Goal: Task Accomplishment & Management: Complete application form

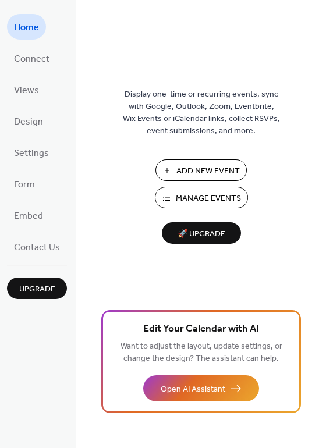
click at [177, 162] on button "Add New Event" at bounding box center [200, 170] width 91 height 22
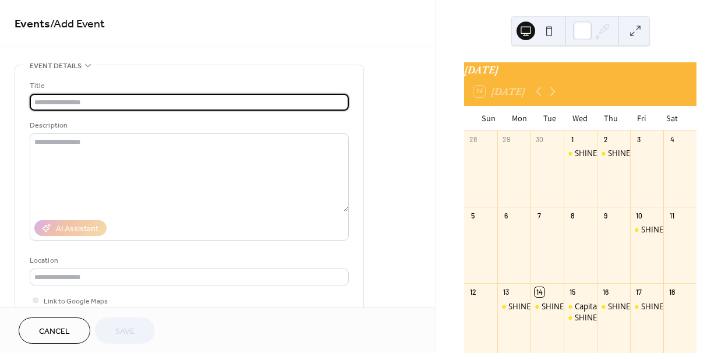
click at [112, 103] on input "text" at bounding box center [189, 102] width 319 height 17
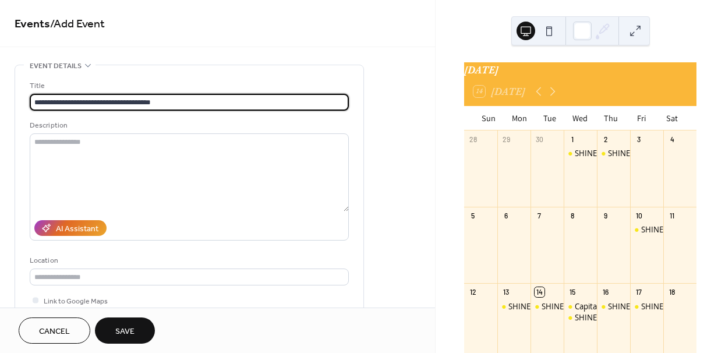
type input "**********"
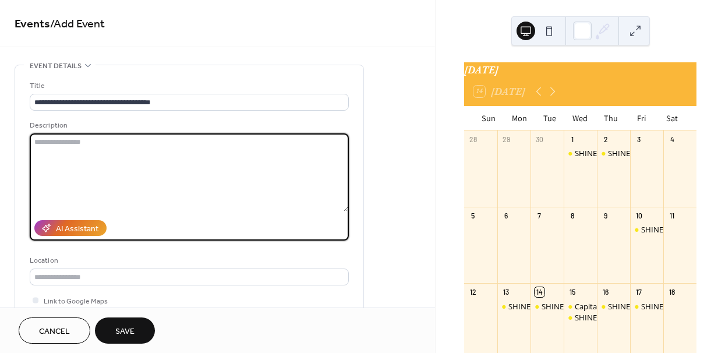
click at [62, 141] on textarea at bounding box center [189, 172] width 319 height 78
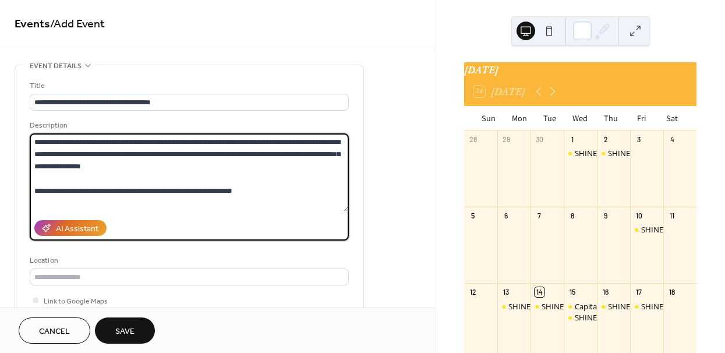
scroll to position [10, 0]
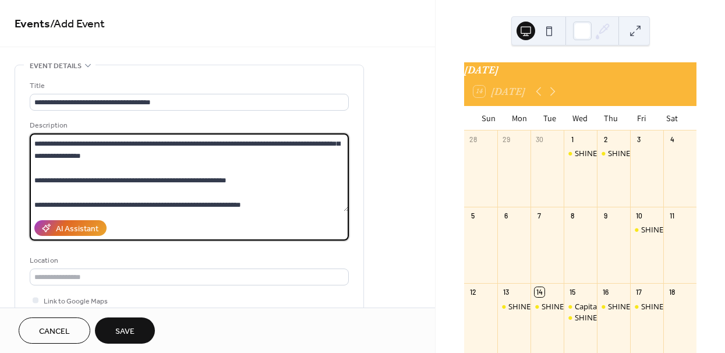
type textarea "**********"
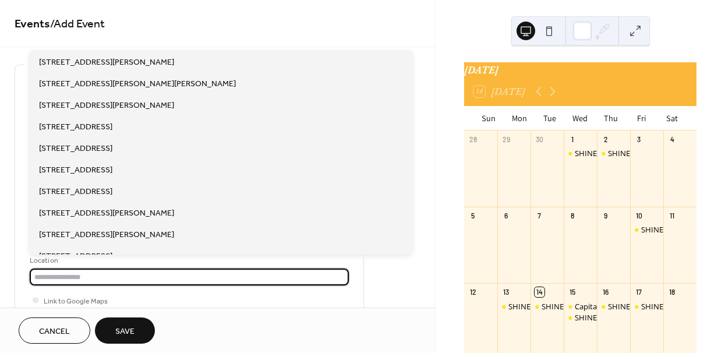
click at [148, 276] on input "text" at bounding box center [189, 276] width 319 height 17
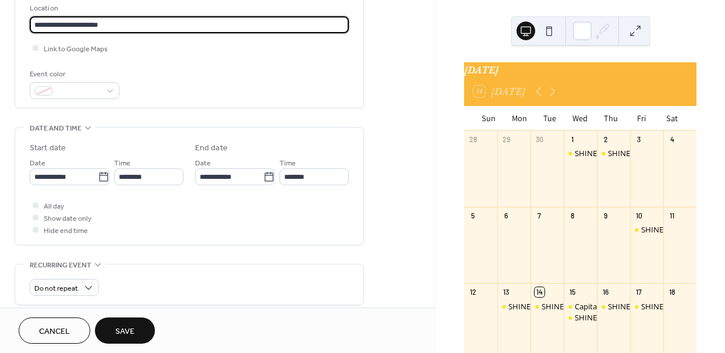
scroll to position [264, 0]
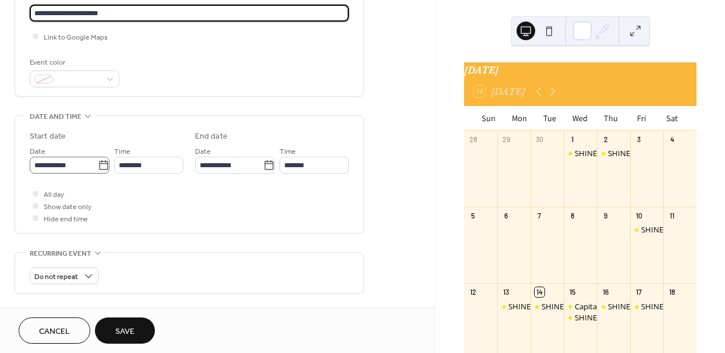
type input "**********"
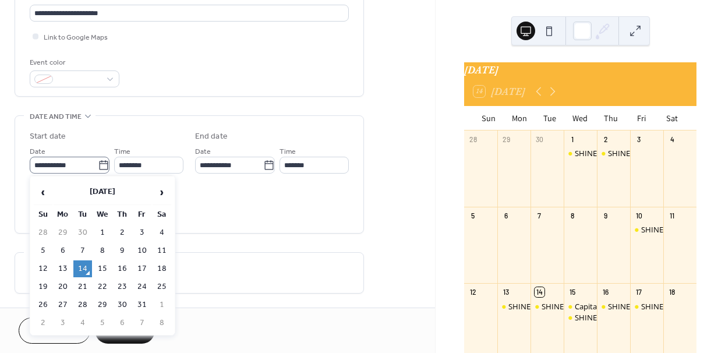
click at [99, 163] on icon at bounding box center [104, 165] width 12 height 12
click at [98, 163] on input "**********" at bounding box center [64, 165] width 68 height 17
click at [122, 303] on td "30" at bounding box center [122, 304] width 19 height 17
type input "**********"
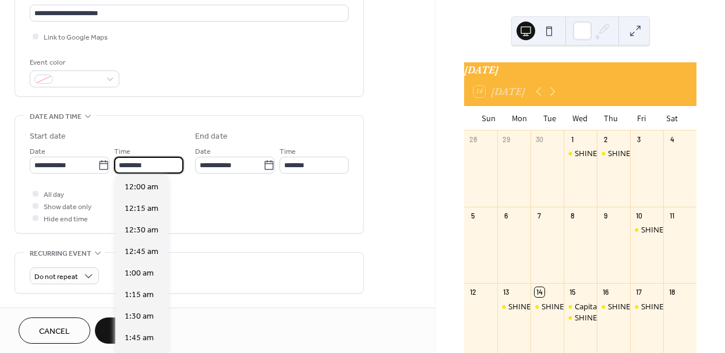
click at [140, 171] on input "********" at bounding box center [148, 165] width 69 height 17
drag, startPoint x: 126, startPoint y: 165, endPoint x: 118, endPoint y: 161, distance: 8.9
click at [118, 161] on input "********" at bounding box center [148, 165] width 69 height 17
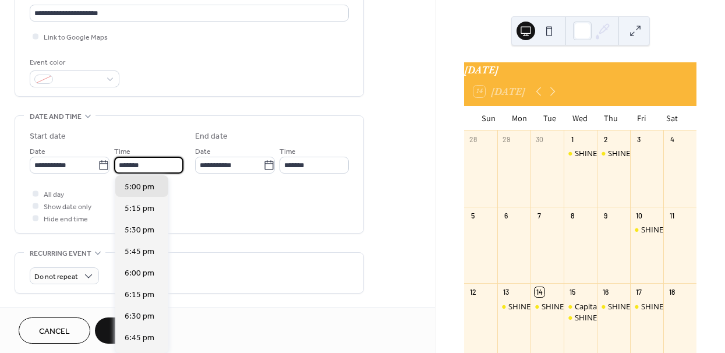
type input "*******"
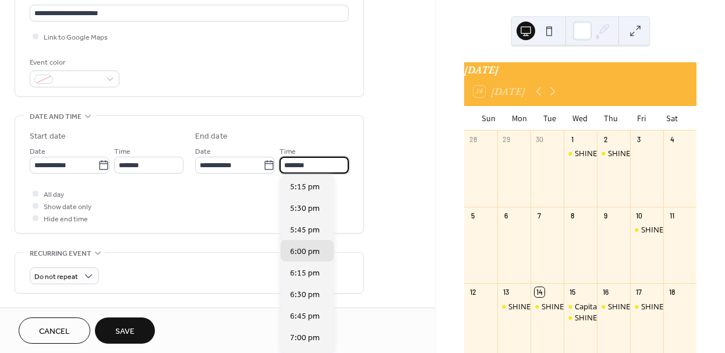
click at [297, 160] on input "*******" at bounding box center [313, 165] width 69 height 17
type input "*******"
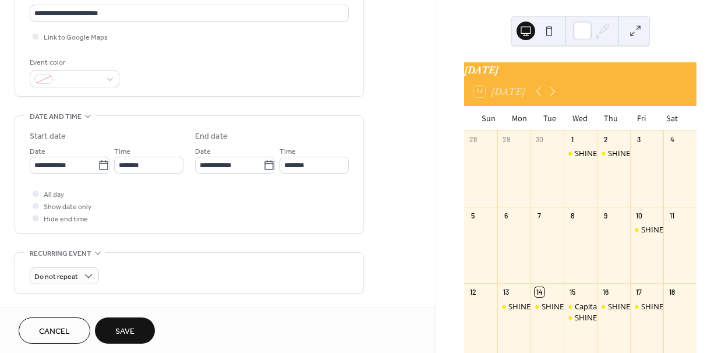
click at [164, 213] on div "All day Show date only Hide end time" at bounding box center [189, 205] width 319 height 37
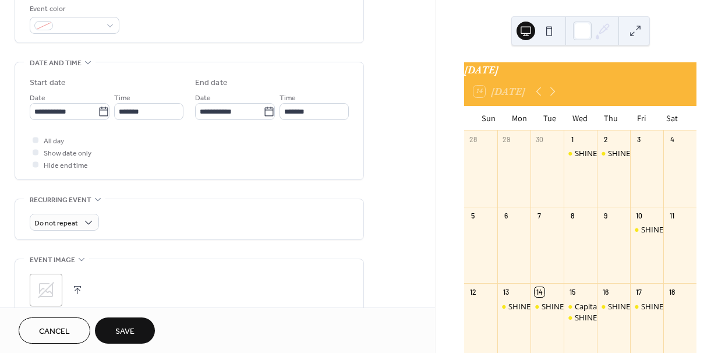
scroll to position [289, 0]
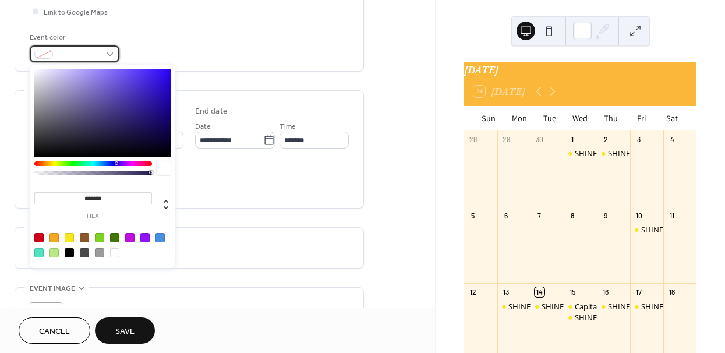
click at [90, 57] on span at bounding box center [79, 55] width 43 height 12
click at [102, 237] on div at bounding box center [99, 237] width 9 height 9
type input "*******"
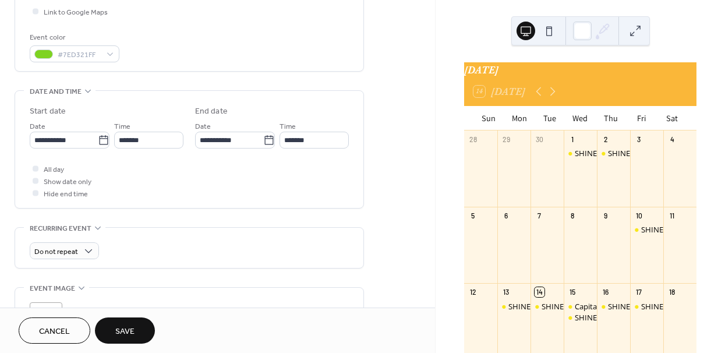
click at [347, 174] on div "All day Show date only Hide end time" at bounding box center [189, 180] width 319 height 37
click at [74, 54] on span "#7ED321FF" at bounding box center [79, 55] width 43 height 12
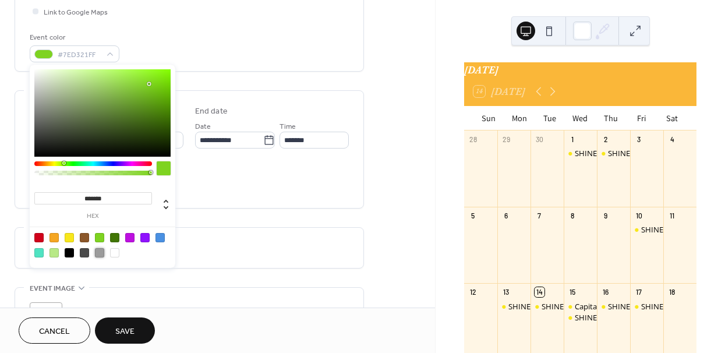
click at [100, 253] on div at bounding box center [99, 252] width 9 height 9
type input "*******"
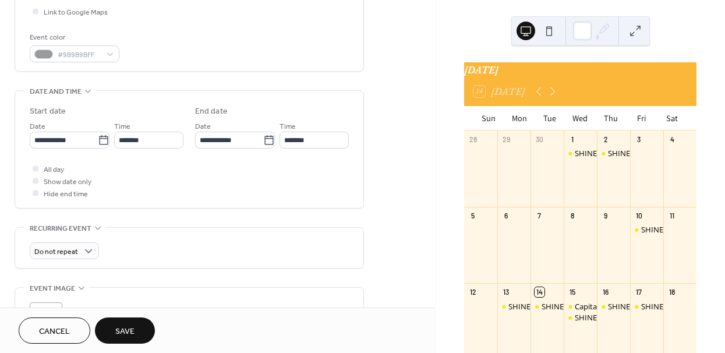
click at [334, 217] on div "**********" at bounding box center [189, 169] width 349 height 786
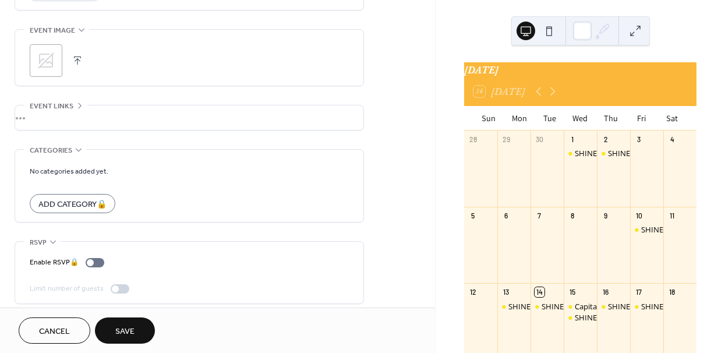
scroll to position [552, 0]
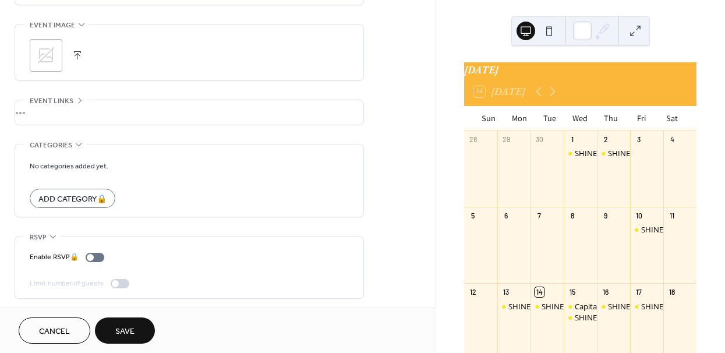
click at [74, 54] on button "button" at bounding box center [77, 55] width 16 height 16
click at [138, 334] on button "Save" at bounding box center [125, 330] width 60 height 26
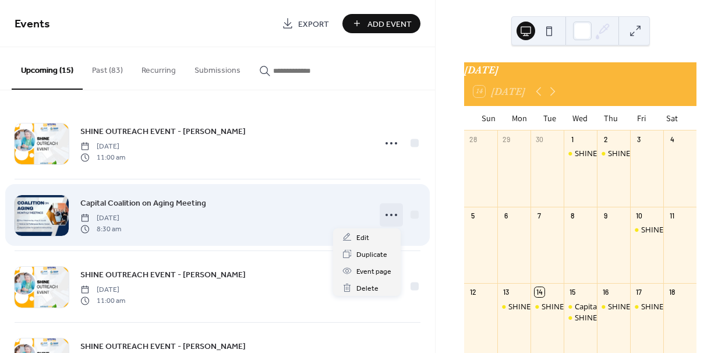
click at [390, 212] on icon at bounding box center [391, 214] width 19 height 19
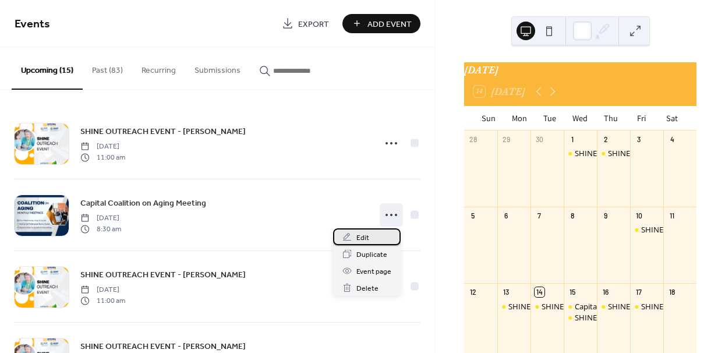
click at [372, 230] on div "Edit" at bounding box center [367, 236] width 68 height 17
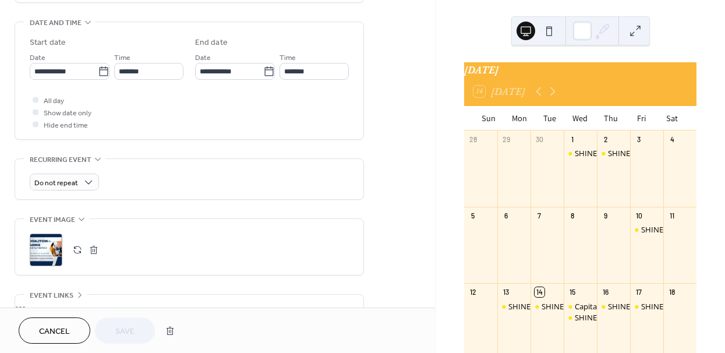
scroll to position [277, 0]
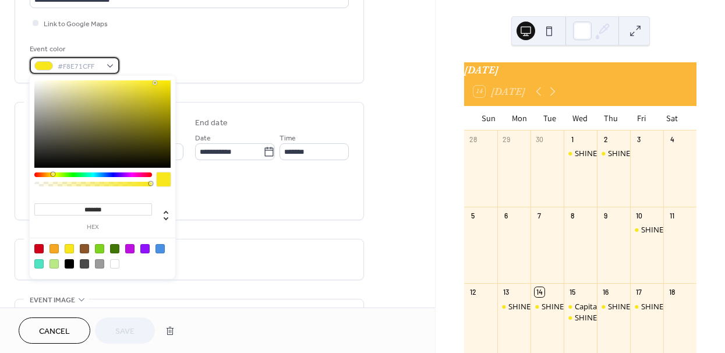
click at [106, 61] on div "#F8E71CFF" at bounding box center [75, 65] width 90 height 17
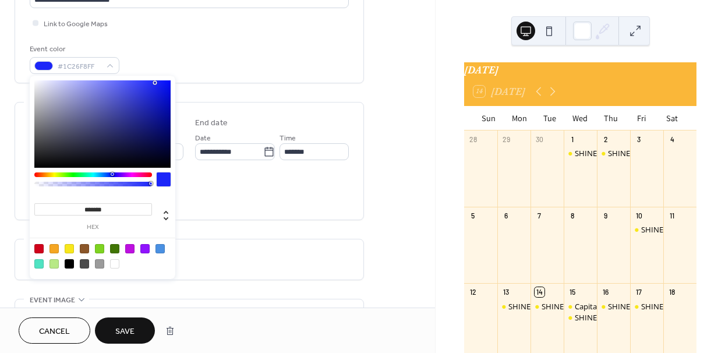
click at [112, 175] on div at bounding box center [93, 174] width 118 height 5
type input "*******"
click at [165, 120] on div at bounding box center [102, 123] width 136 height 87
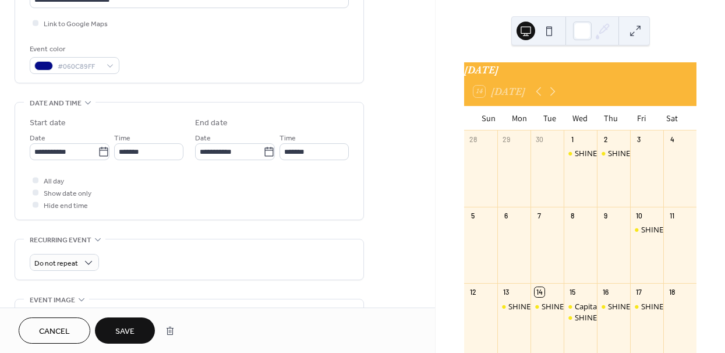
click at [144, 330] on button "Save" at bounding box center [125, 330] width 60 height 26
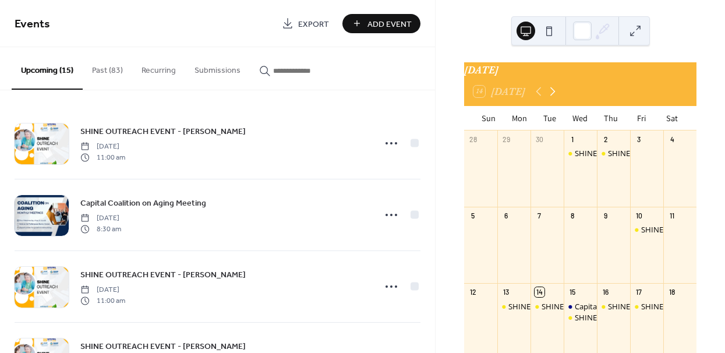
click at [551, 98] on icon at bounding box center [552, 91] width 14 height 14
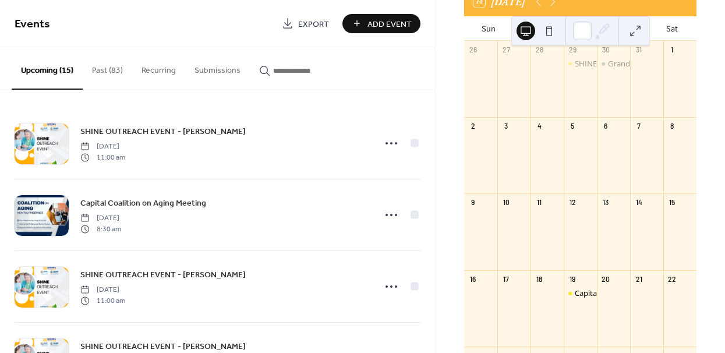
scroll to position [108, 0]
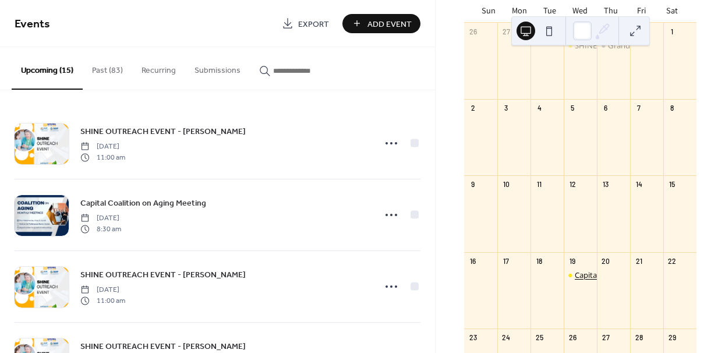
click at [583, 280] on div "Capital Coalition on Aging Meeting" at bounding box center [633, 274] width 119 height 10
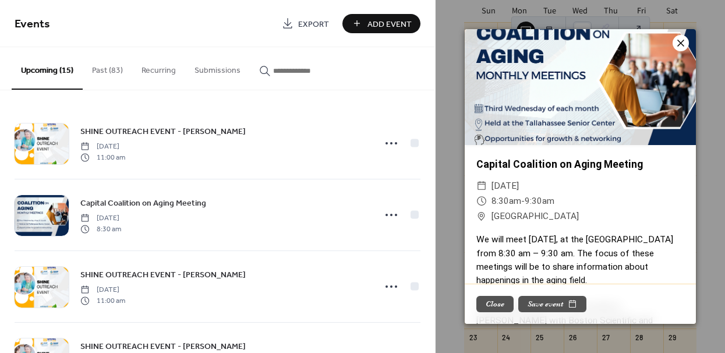
click at [681, 40] on icon at bounding box center [680, 43] width 14 height 14
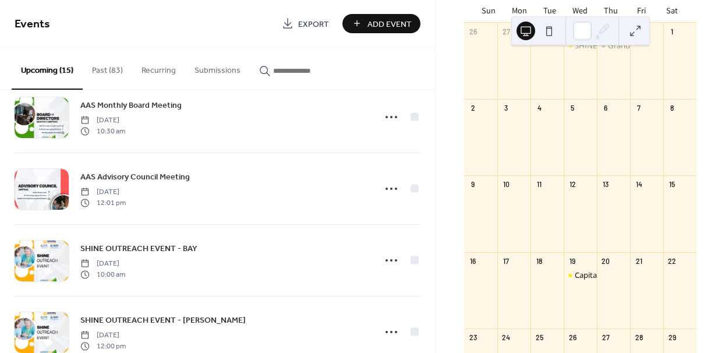
scroll to position [456, 0]
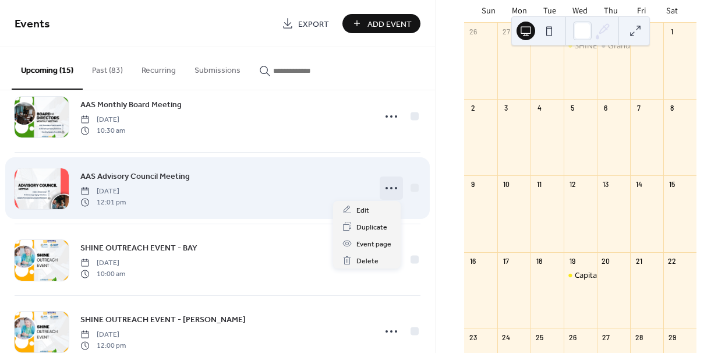
click at [387, 190] on icon at bounding box center [391, 188] width 19 height 19
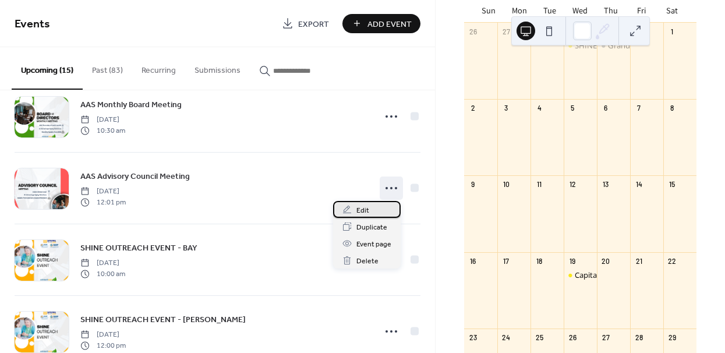
click at [365, 207] on span "Edit" at bounding box center [362, 210] width 13 height 12
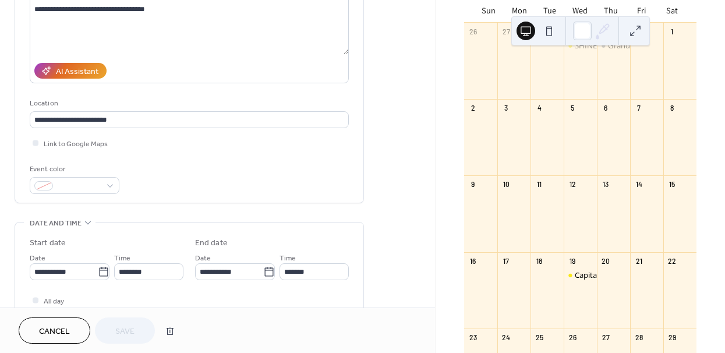
scroll to position [191, 0]
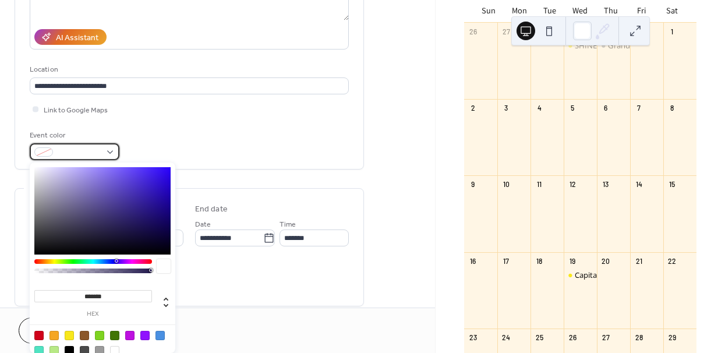
click at [109, 147] on div at bounding box center [75, 151] width 90 height 17
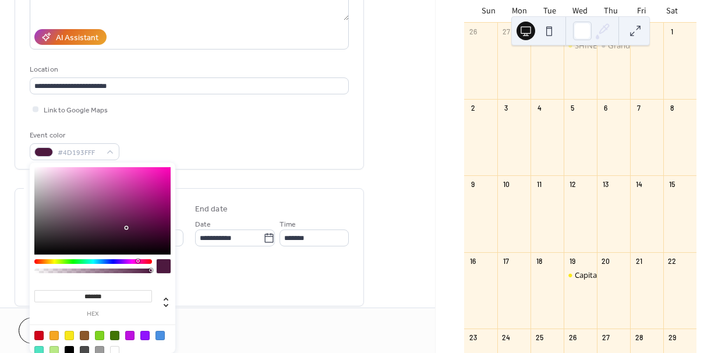
click at [137, 262] on div at bounding box center [93, 261] width 118 height 5
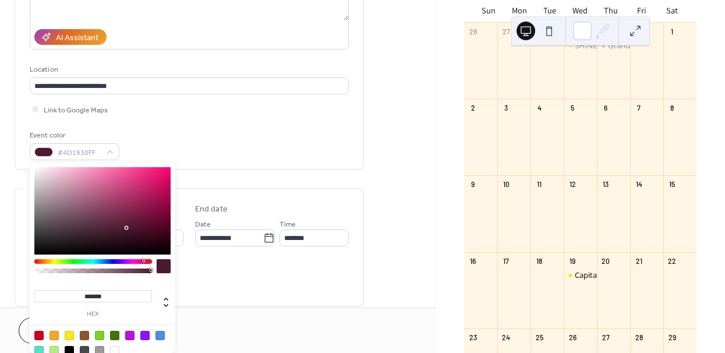
click at [143, 261] on div at bounding box center [93, 261] width 118 height 5
type input "*******"
click at [144, 178] on div at bounding box center [102, 210] width 136 height 87
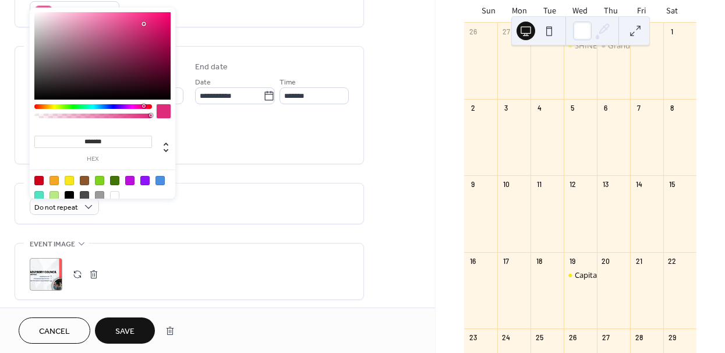
scroll to position [352, 0]
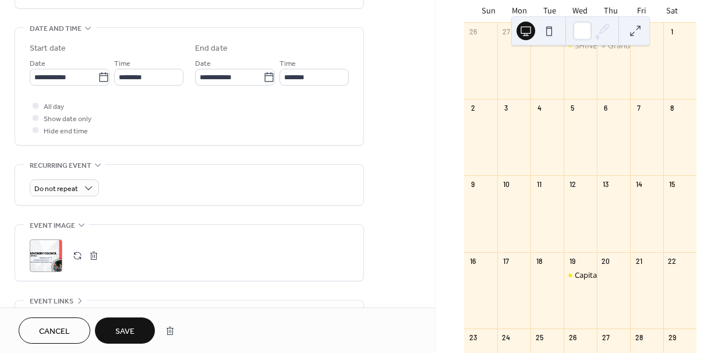
click at [125, 326] on span "Save" at bounding box center [124, 331] width 19 height 12
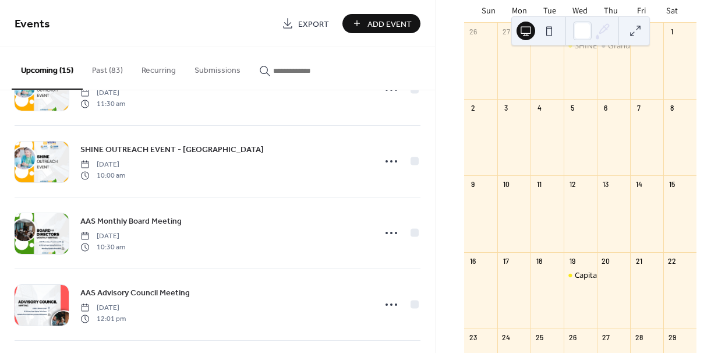
scroll to position [363, 0]
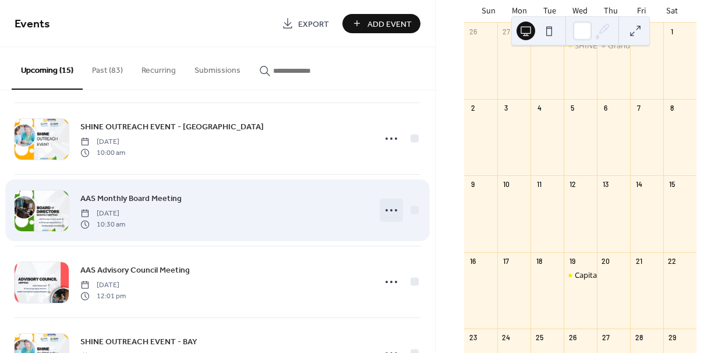
click at [385, 211] on icon at bounding box center [391, 210] width 19 height 19
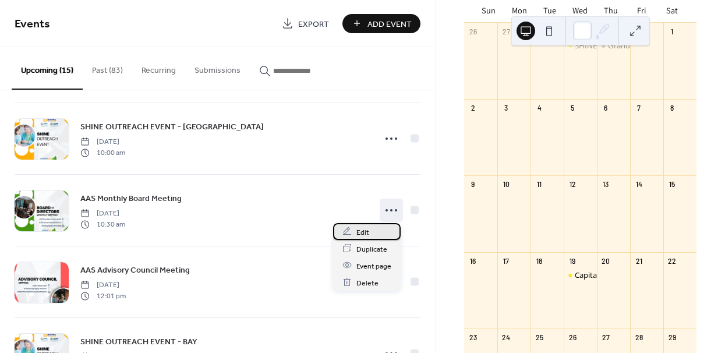
click at [372, 228] on div "Edit" at bounding box center [367, 231] width 68 height 17
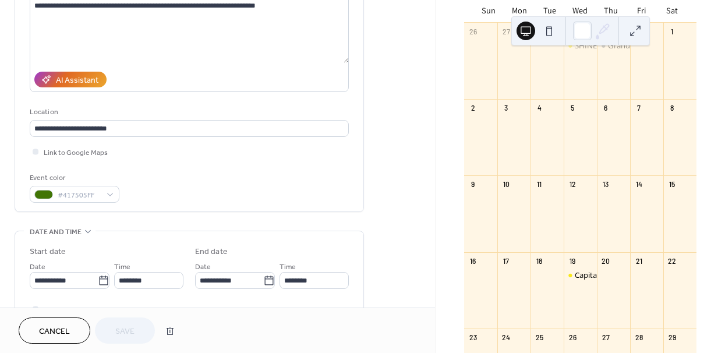
scroll to position [176, 0]
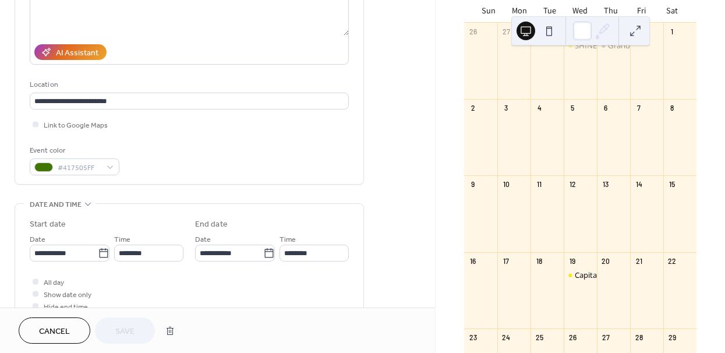
click at [63, 336] on span "Cancel" at bounding box center [54, 331] width 31 height 12
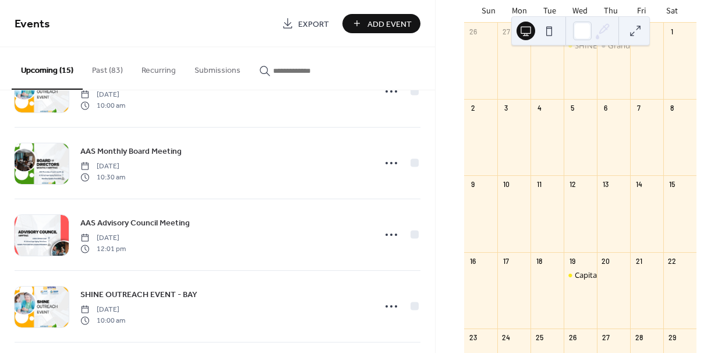
scroll to position [411, 0]
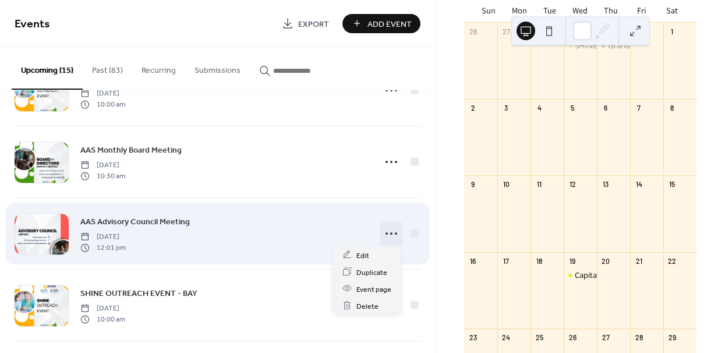
click at [385, 235] on icon at bounding box center [391, 233] width 19 height 19
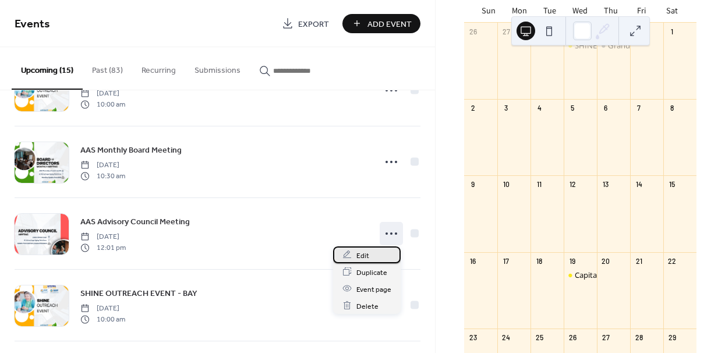
click at [364, 259] on span "Edit" at bounding box center [362, 255] width 13 height 12
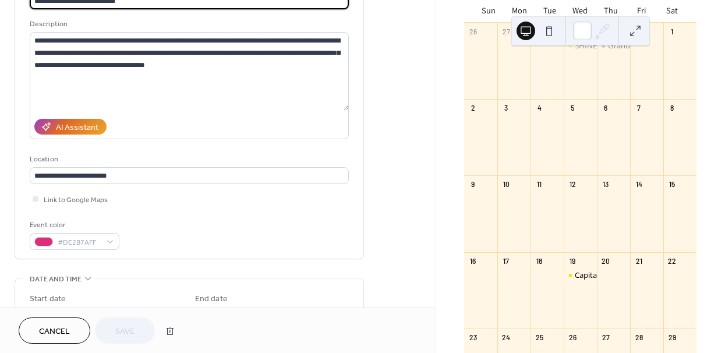
scroll to position [102, 0]
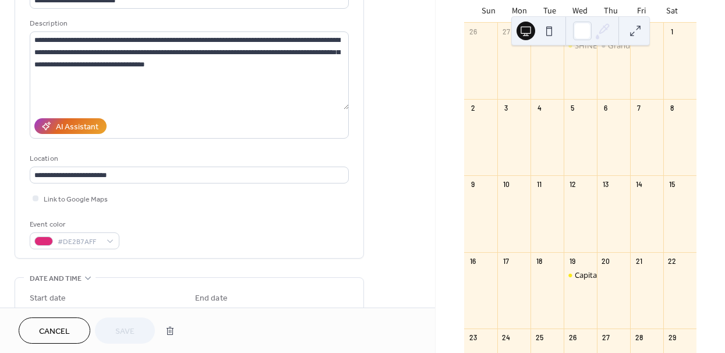
click at [66, 326] on span "Cancel" at bounding box center [54, 331] width 31 height 12
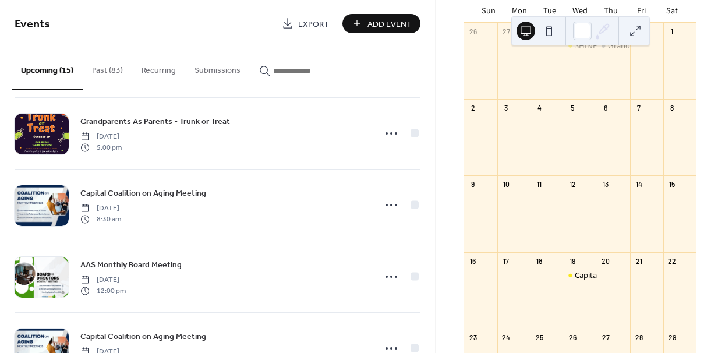
scroll to position [797, 0]
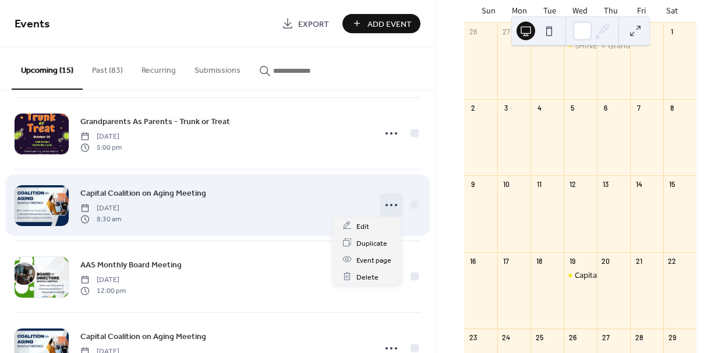
click at [390, 200] on icon at bounding box center [391, 205] width 19 height 19
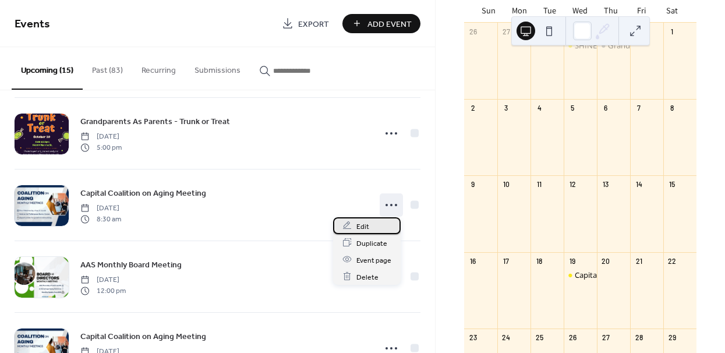
click at [365, 225] on span "Edit" at bounding box center [362, 226] width 13 height 12
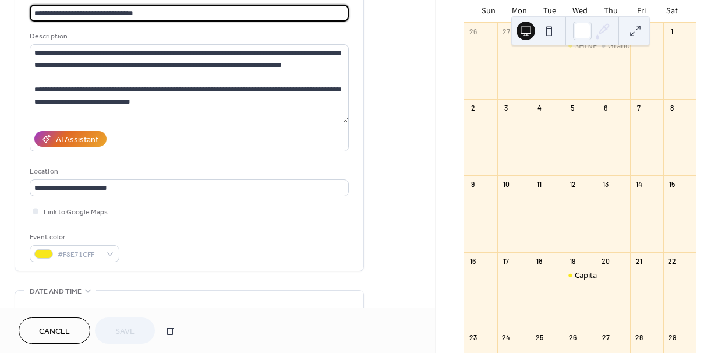
scroll to position [123, 0]
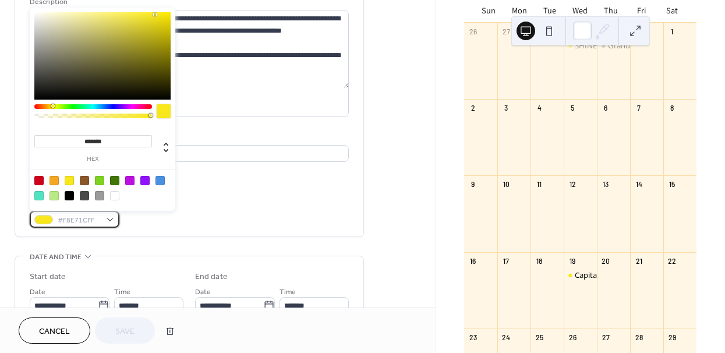
click at [112, 215] on div "#F8E71CFF" at bounding box center [75, 219] width 90 height 17
click at [119, 105] on div at bounding box center [93, 106] width 118 height 5
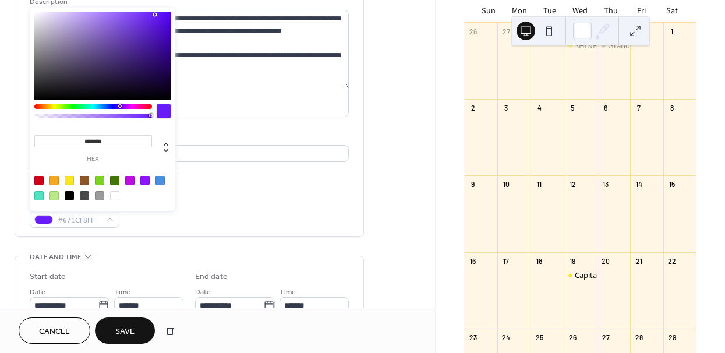
type input "*******"
click at [159, 55] on div at bounding box center [102, 55] width 136 height 87
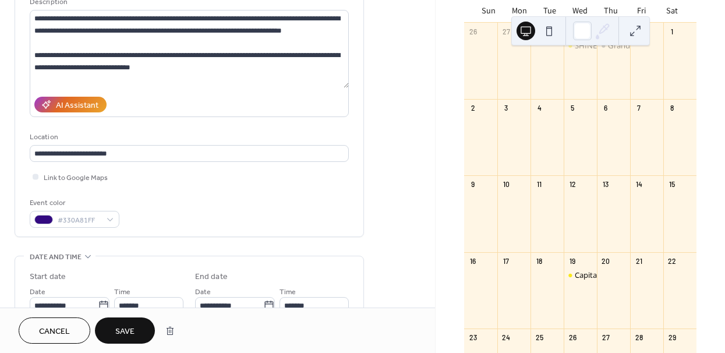
click at [145, 216] on div "Event color #330A81FF" at bounding box center [189, 212] width 319 height 31
click at [125, 332] on span "Save" at bounding box center [124, 331] width 19 height 12
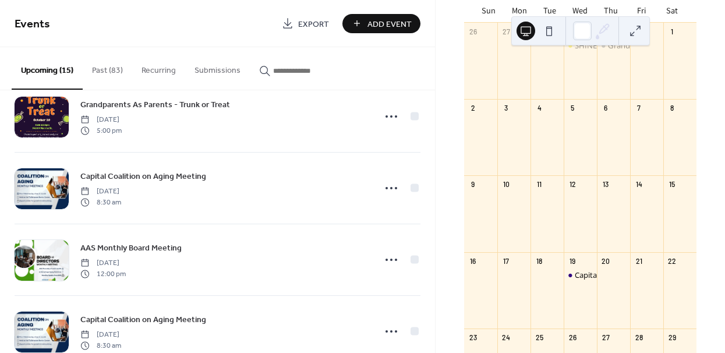
scroll to position [828, 0]
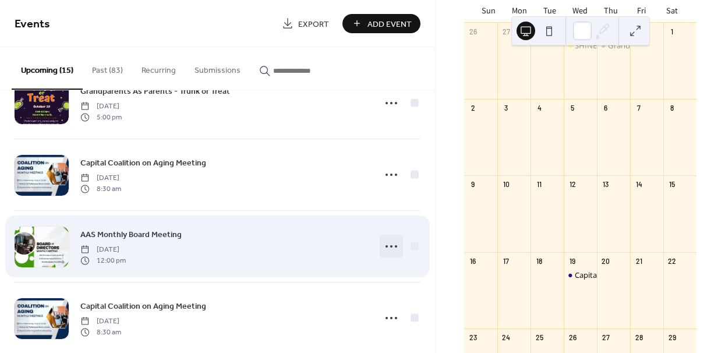
click at [388, 242] on icon at bounding box center [391, 246] width 19 height 19
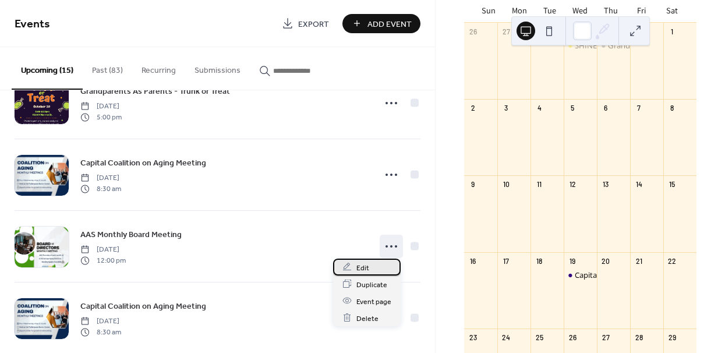
click at [362, 268] on span "Edit" at bounding box center [362, 267] width 13 height 12
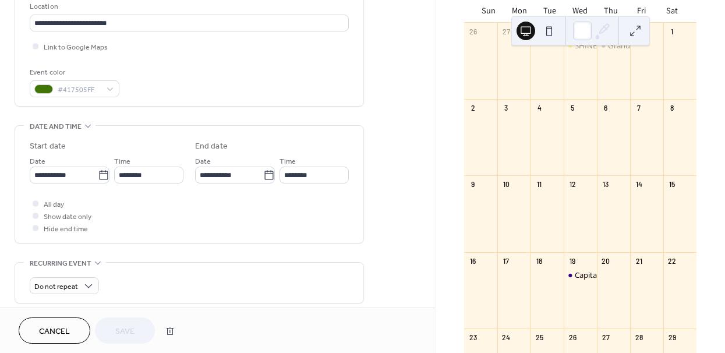
scroll to position [269, 0]
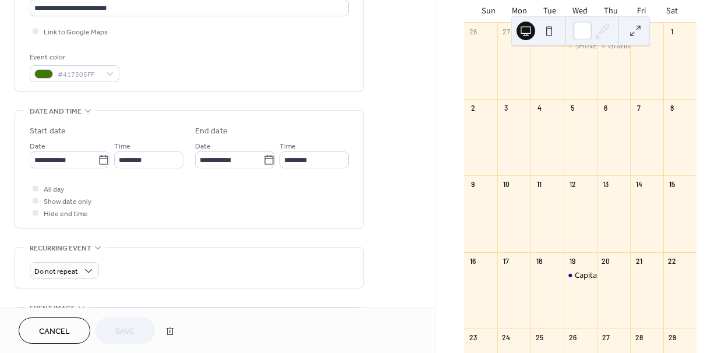
click at [47, 332] on span "Cancel" at bounding box center [54, 331] width 31 height 12
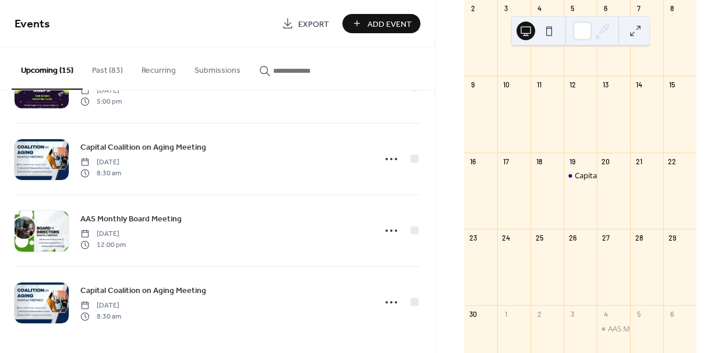
scroll to position [248, 0]
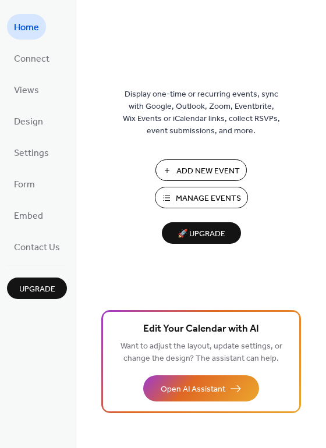
click at [178, 193] on span "Manage Events" at bounding box center [208, 199] width 65 height 12
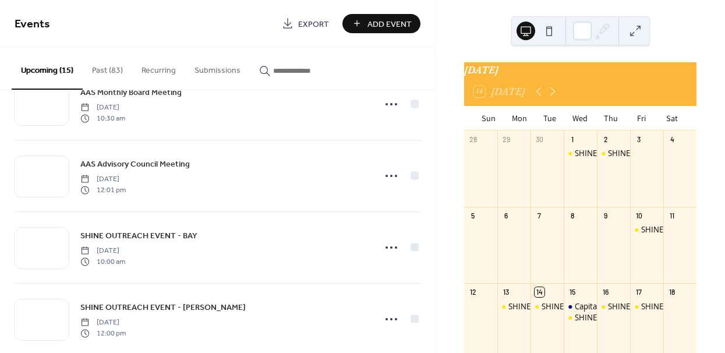
scroll to position [474, 0]
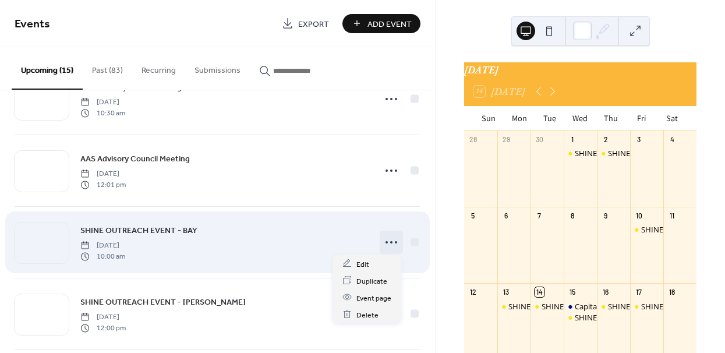
click at [382, 240] on icon at bounding box center [391, 242] width 19 height 19
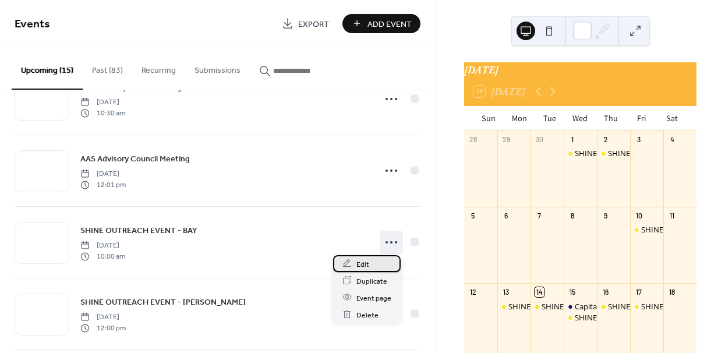
click at [369, 265] on div "Edit" at bounding box center [367, 263] width 68 height 17
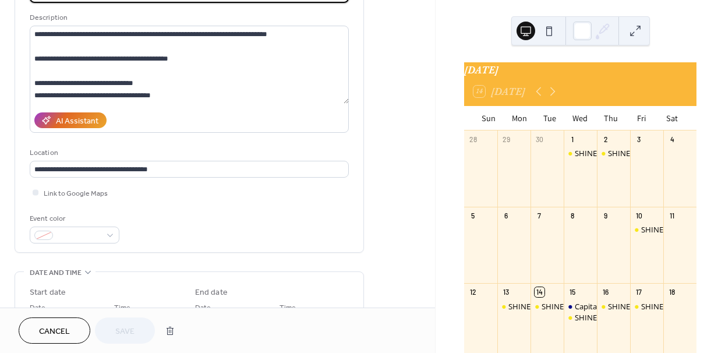
scroll to position [108, 0]
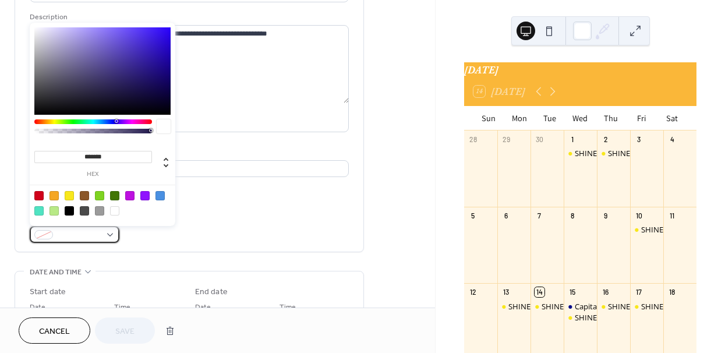
click at [106, 233] on div at bounding box center [75, 234] width 90 height 17
click at [69, 197] on div at bounding box center [69, 195] width 9 height 9
type input "*******"
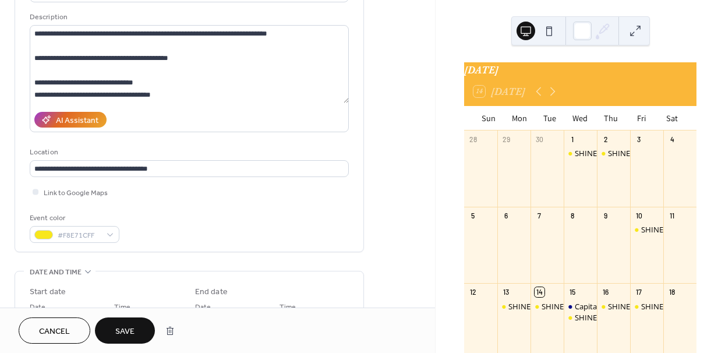
click at [123, 329] on span "Save" at bounding box center [124, 331] width 19 height 12
